Goal: Complete application form: Complete application form

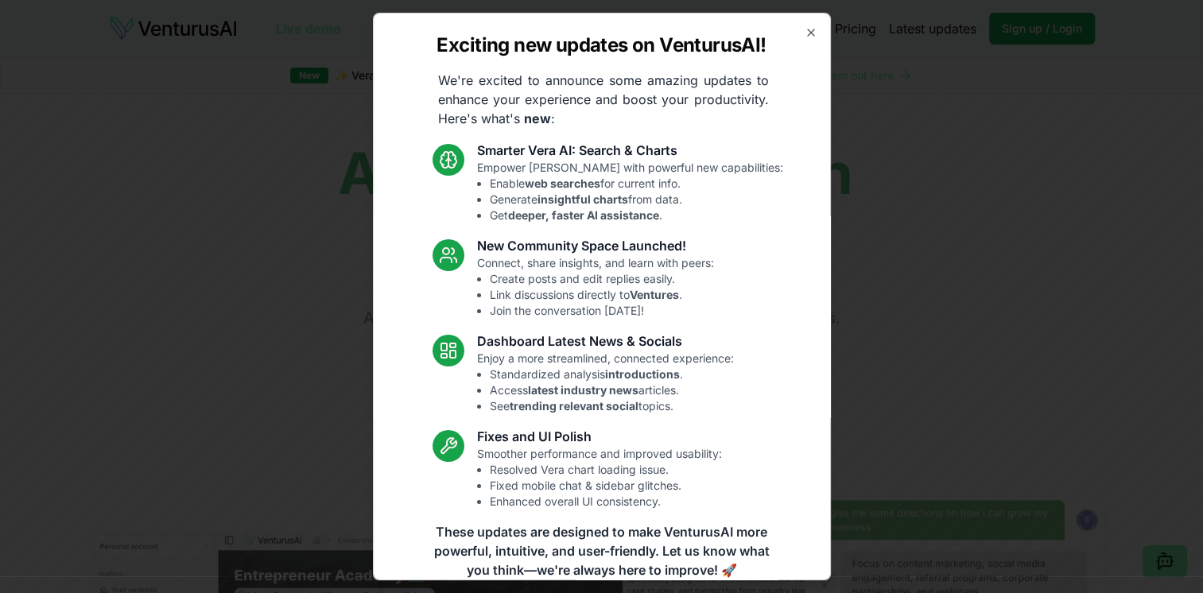
click at [807, 33] on div "Exciting new updates on VenturusAI! We're excited to announce some amazing upda…" at bounding box center [602, 297] width 458 height 568
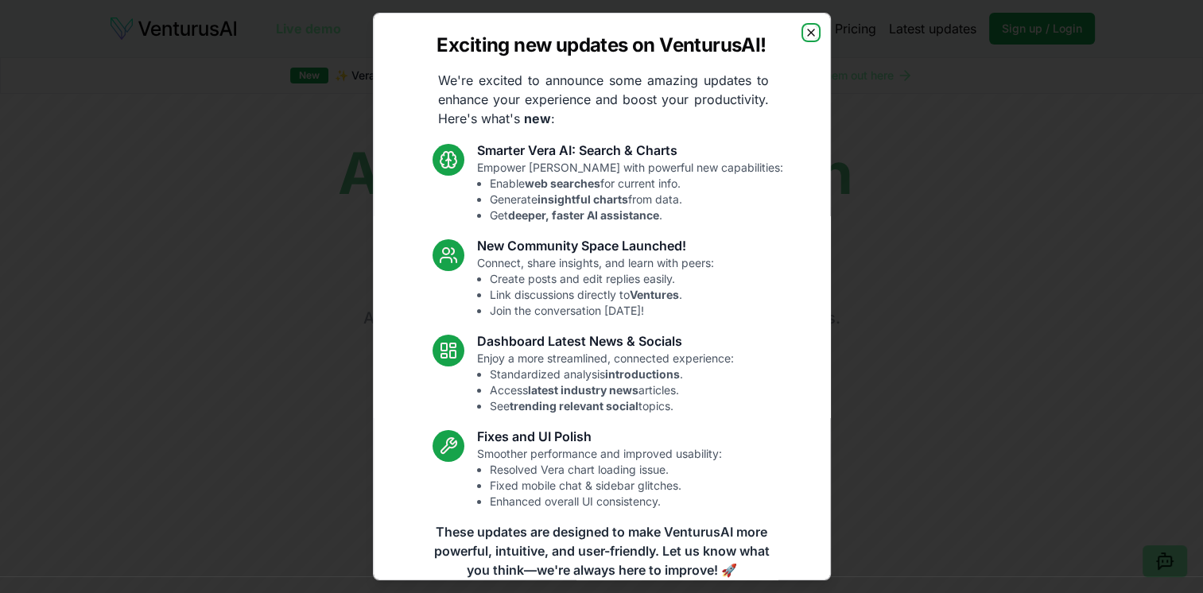
click at [805, 30] on icon "button" at bounding box center [811, 32] width 13 height 13
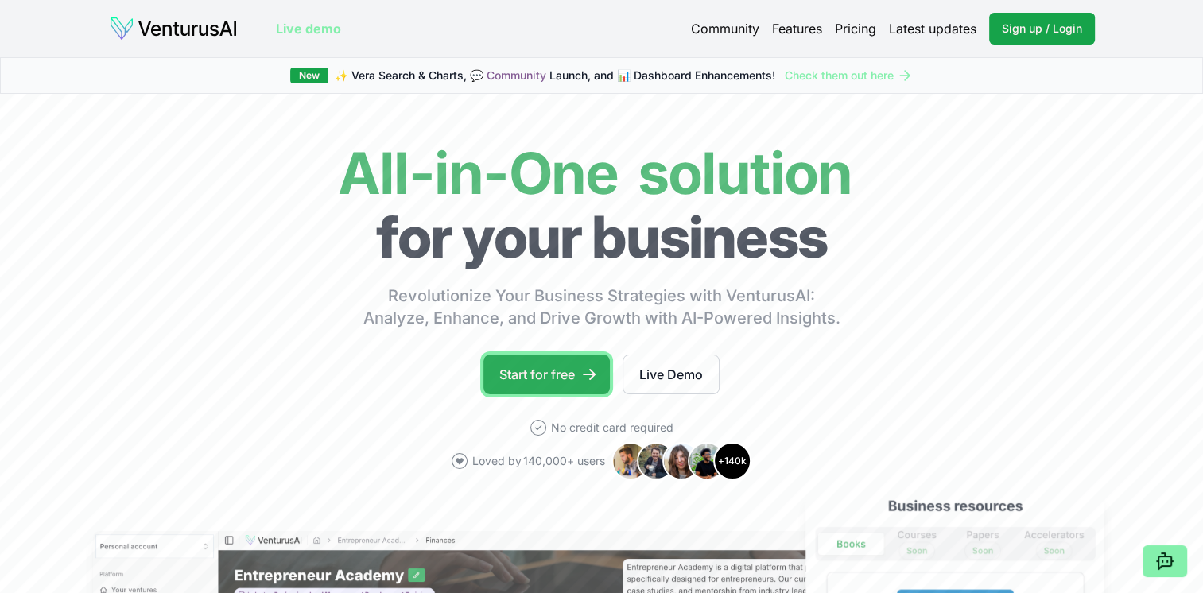
click at [585, 376] on icon at bounding box center [589, 375] width 16 height 16
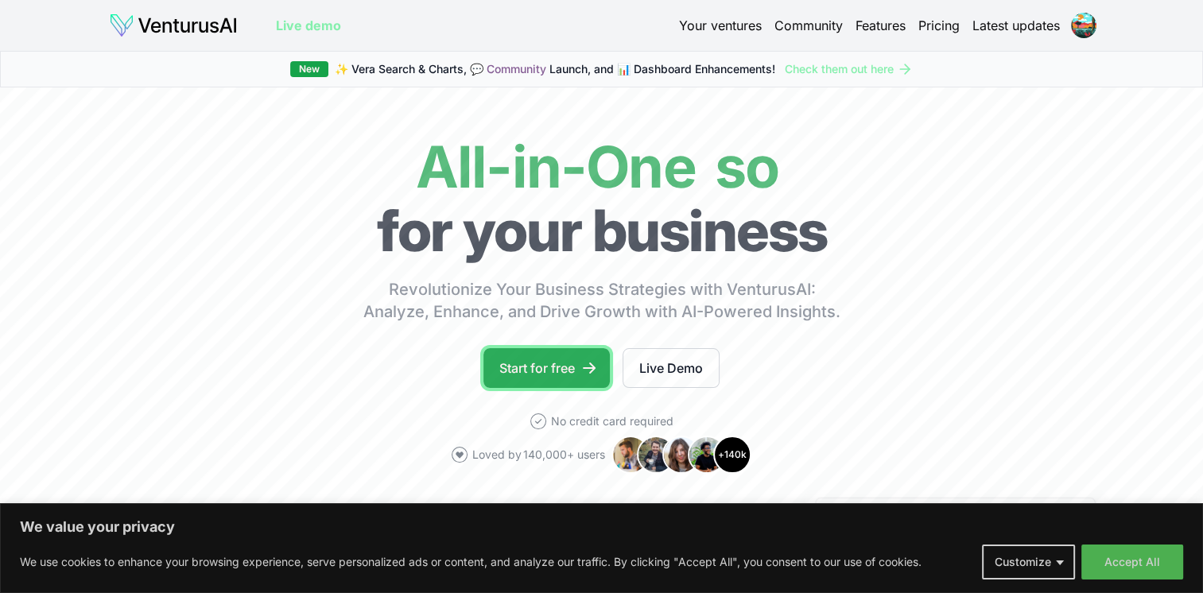
click at [532, 362] on link "Start for free" at bounding box center [547, 368] width 126 height 40
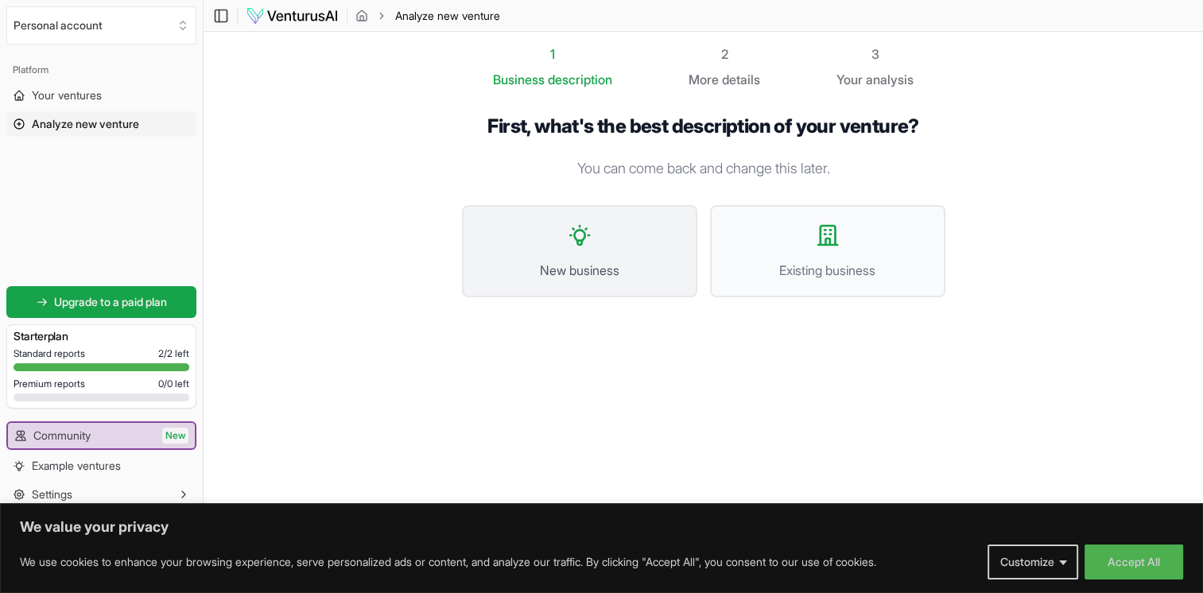
click at [582, 243] on icon at bounding box center [579, 235] width 25 height 25
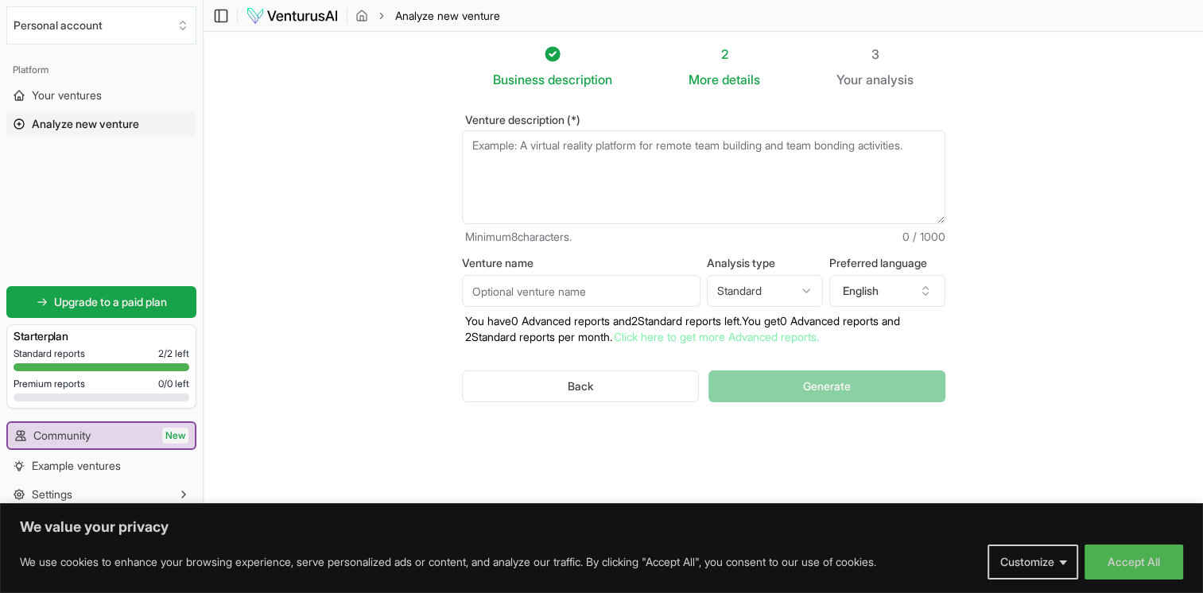
click at [624, 202] on textarea "Venture description (*)" at bounding box center [704, 177] width 484 height 94
type textarea "d"
type textarea "ت"
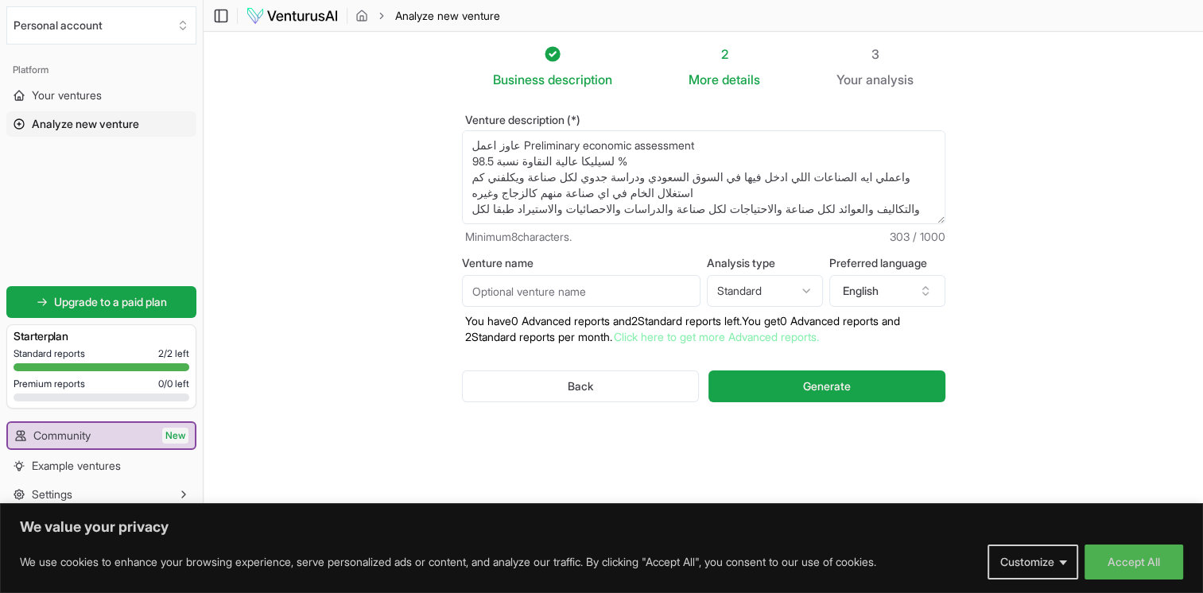
scroll to position [8, 0]
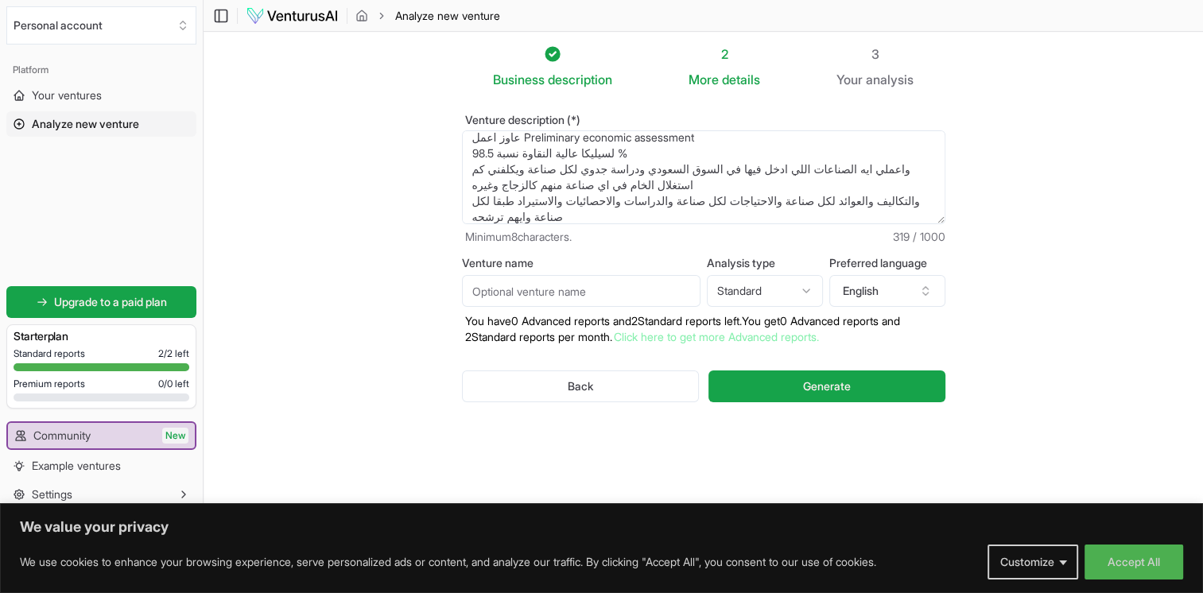
type textarea "عاوز اعمل Preliminary economic assessment لسيليكا عالية النقاوة نسبة 98.5 % واع…"
click at [640, 307] on div "Venture name Analysis type Standard Advanced Standard Preferred language Englis…" at bounding box center [704, 301] width 484 height 87
click at [646, 288] on input "Venture name" at bounding box center [581, 291] width 239 height 32
type input "س"
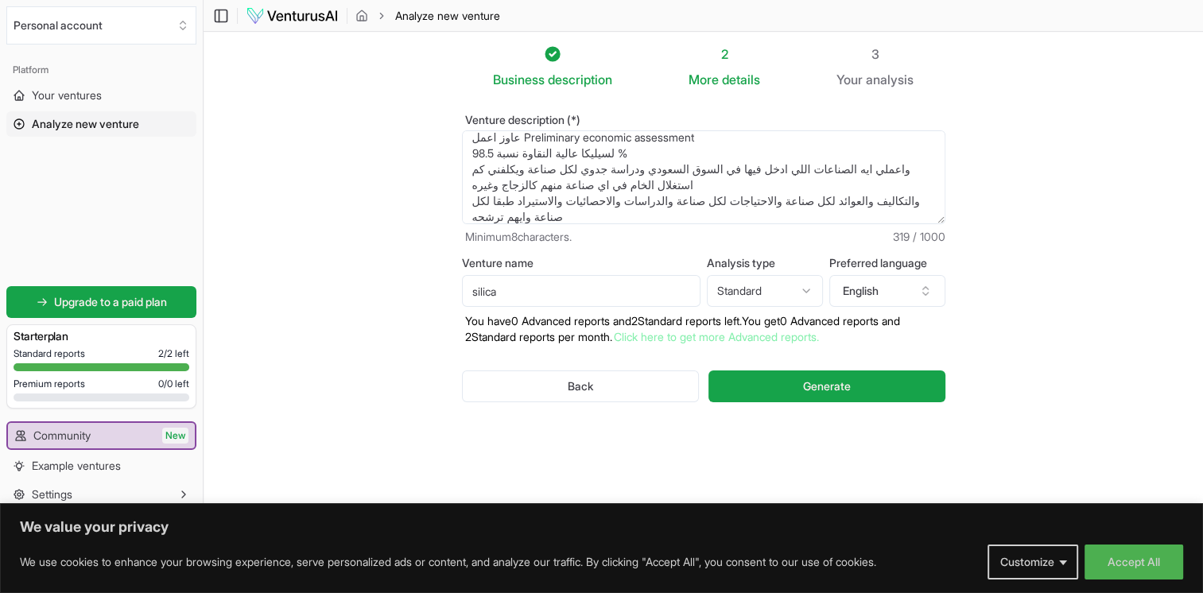
type input "silica"
click at [785, 292] on html "We value your privacy We use cookies to enhance your browsing experience, serve…" at bounding box center [601, 296] width 1203 height 593
select select "advanced"
click at [901, 299] on button "English" at bounding box center [888, 291] width 116 height 32
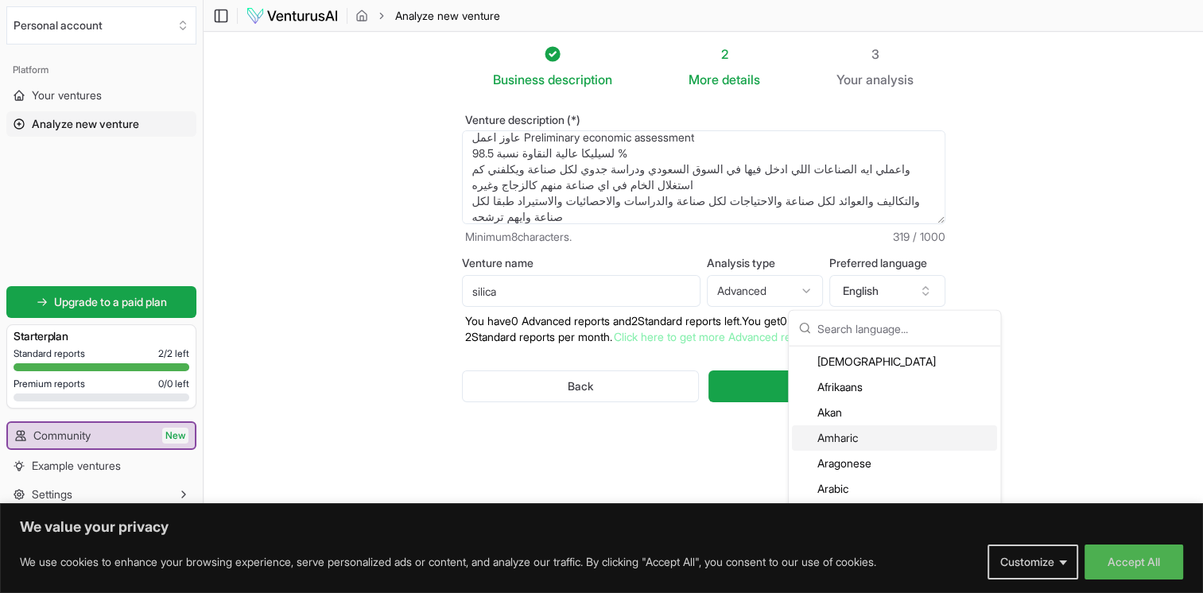
scroll to position [80, 0]
click at [853, 452] on div "Arabic" at bounding box center [894, 461] width 205 height 25
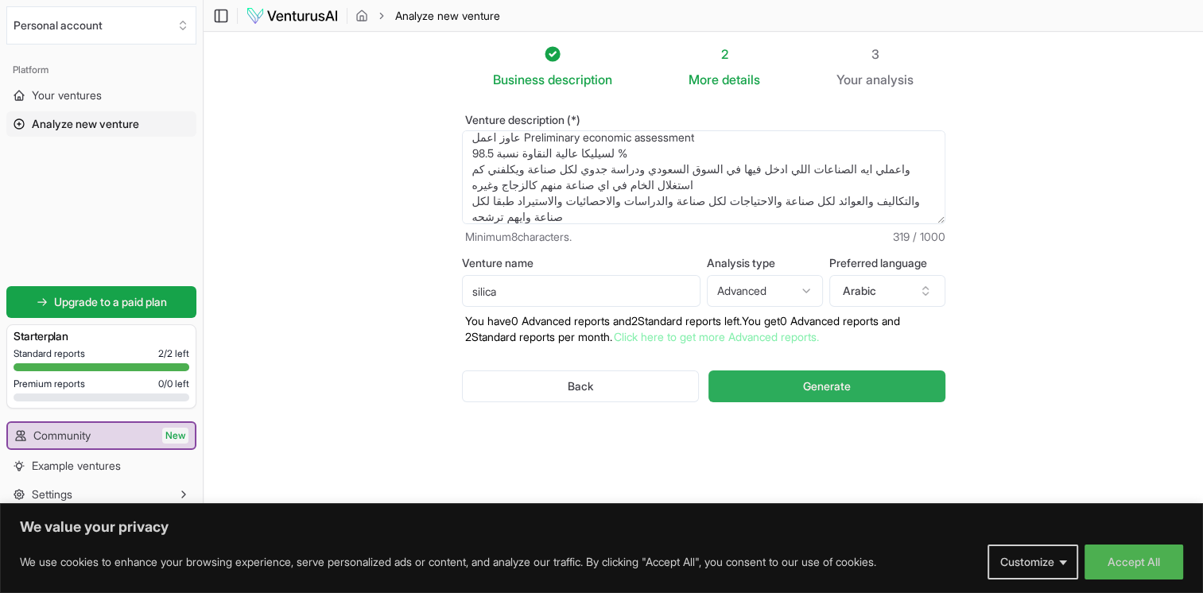
click at [856, 388] on button "Generate" at bounding box center [827, 387] width 236 height 32
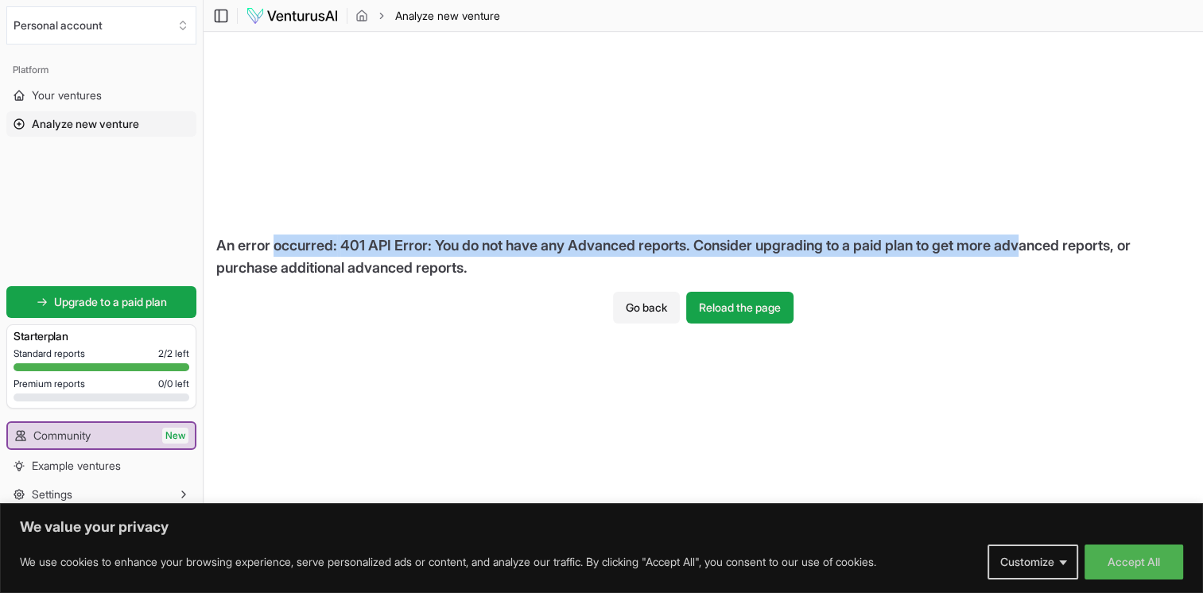
drag, startPoint x: 276, startPoint y: 256, endPoint x: 1056, endPoint y: 253, distance: 780.2
click at [1056, 253] on div "An error occurred: 401 API Error: You do not have any Advanced reports. Conside…" at bounding box center [704, 257] width 1000 height 70
click at [634, 315] on button "Go back" at bounding box center [646, 308] width 67 height 32
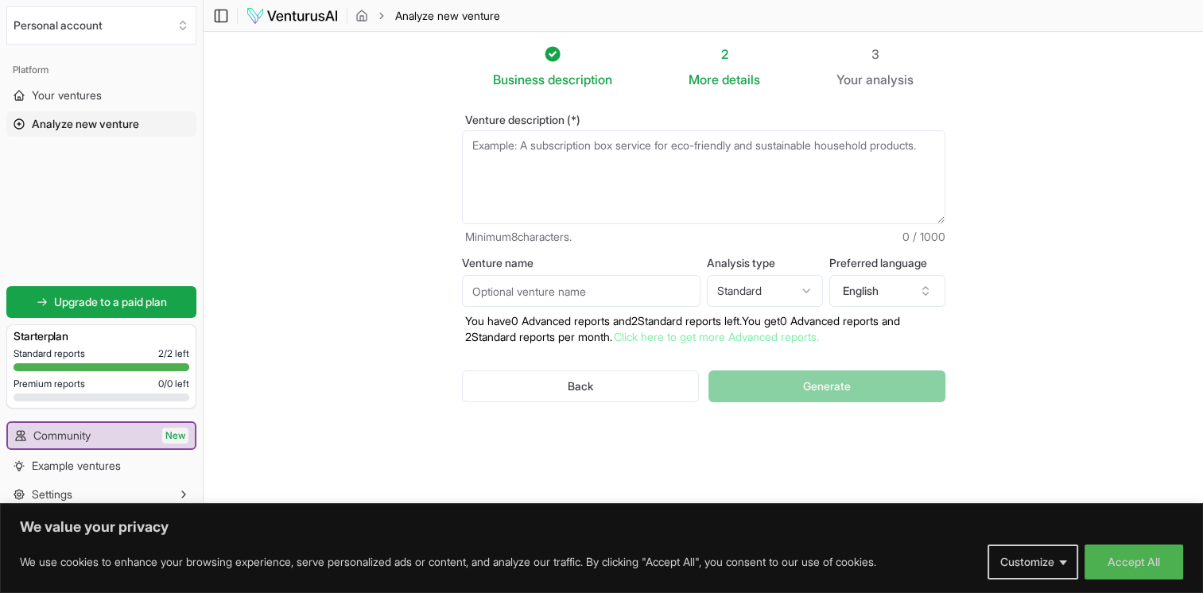
click at [579, 188] on textarea "Venture description (*)" at bounding box center [704, 177] width 484 height 94
click at [722, 152] on textarea "Venture description (*)" at bounding box center [704, 177] width 484 height 94
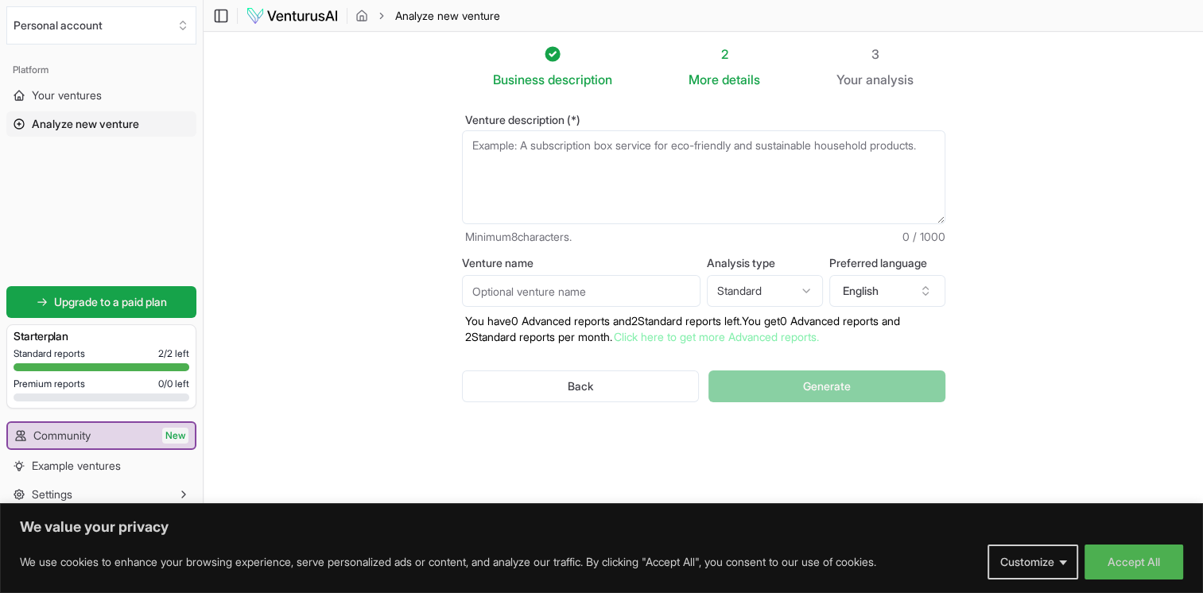
scroll to position [0, 0]
